Goal: Book appointment/travel/reservation

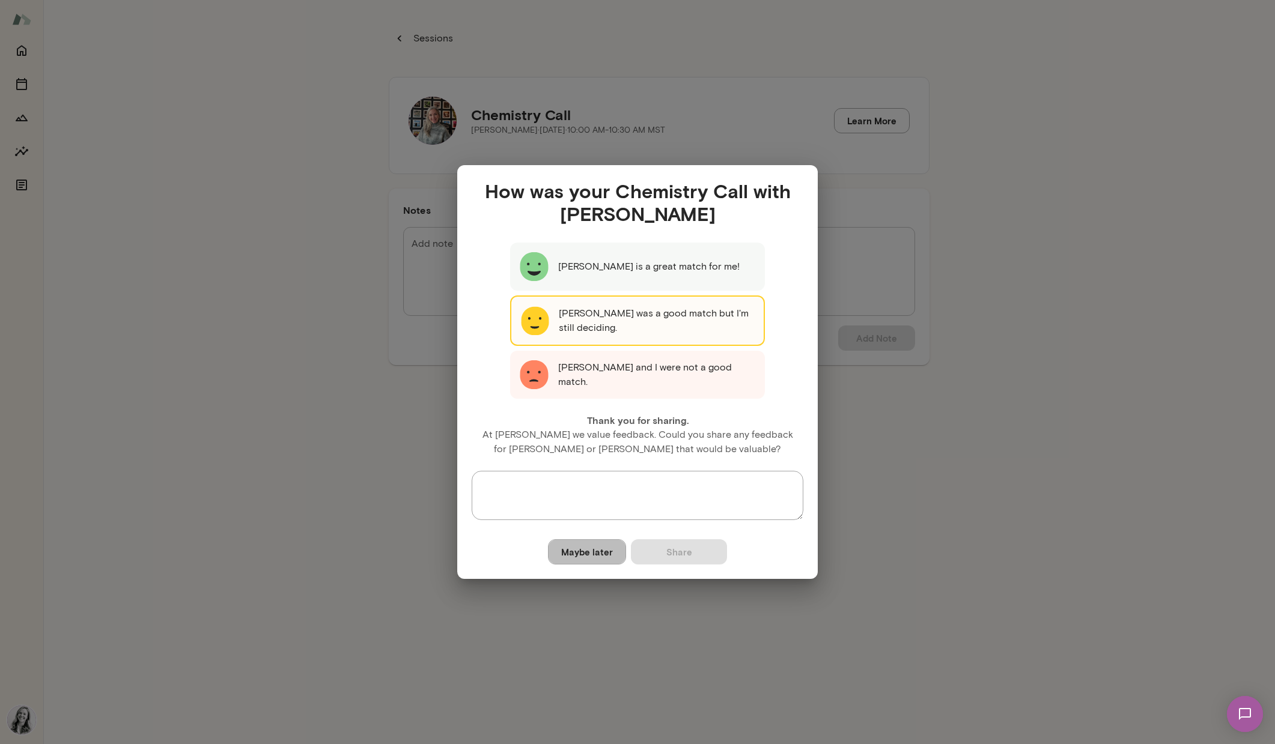
click at [594, 551] on button "Maybe later" at bounding box center [587, 552] width 78 height 25
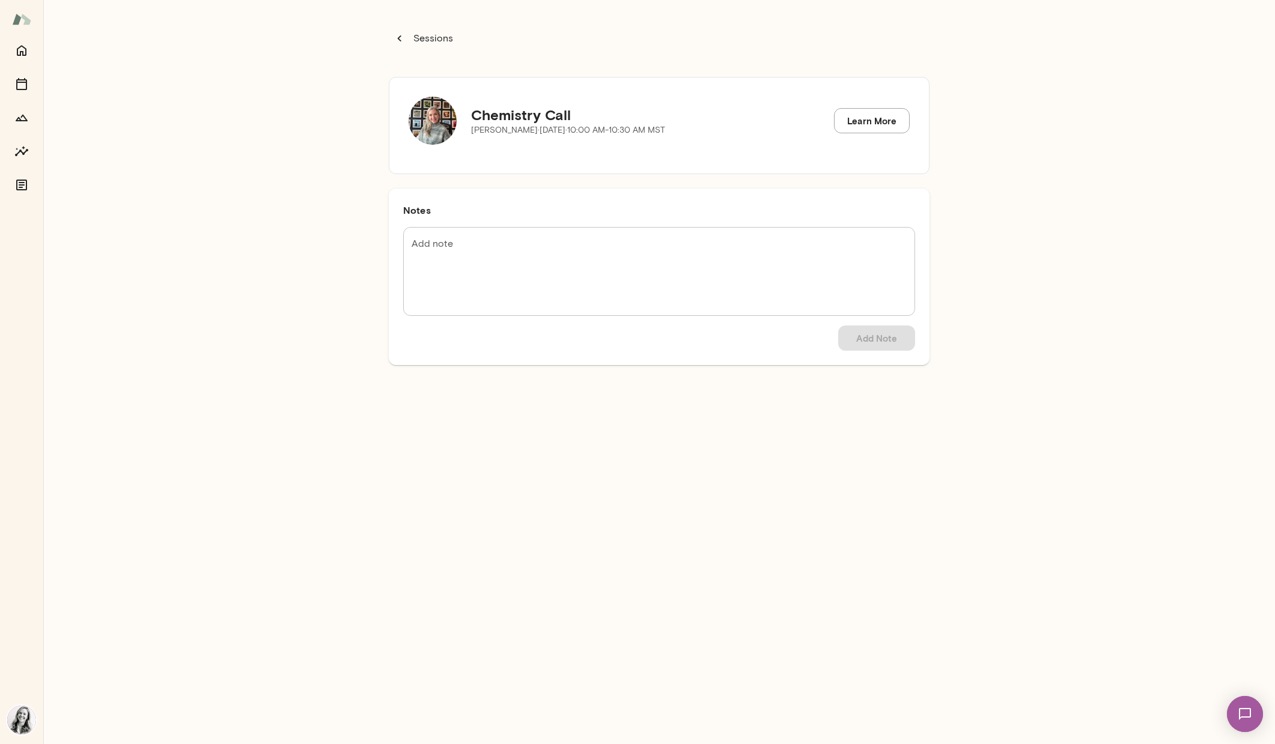
click at [397, 40] on icon "button" at bounding box center [399, 38] width 13 height 13
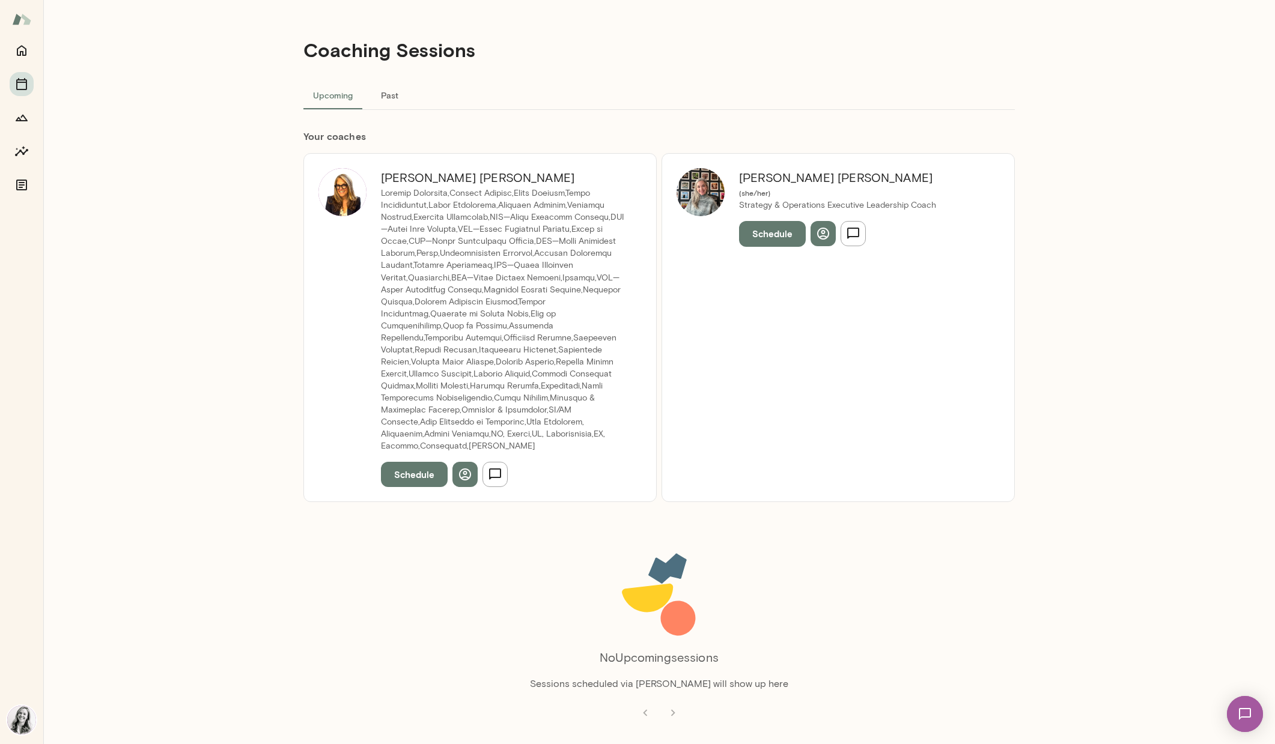
click at [430, 464] on button "Schedule" at bounding box center [414, 474] width 67 height 25
